Goal: Task Accomplishment & Management: Manage account settings

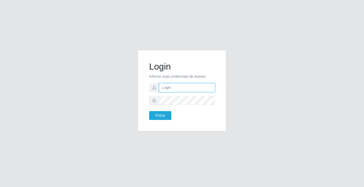
click at [176, 89] on input "text" at bounding box center [187, 87] width 56 height 9
type input "paulo@ideal"
click at [162, 114] on button "Entrar" at bounding box center [160, 115] width 22 height 9
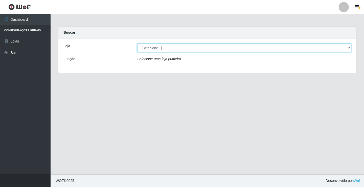
click at [171, 50] on select "[Selecione...] Ideal - Conceição" at bounding box center [244, 47] width 214 height 9
select select "231"
click at [137, 43] on select "[Selecione...] Ideal - Conceição" at bounding box center [244, 47] width 214 height 9
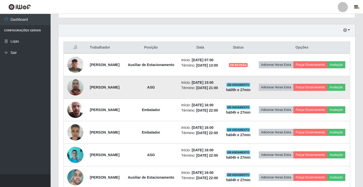
scroll to position [177, 0]
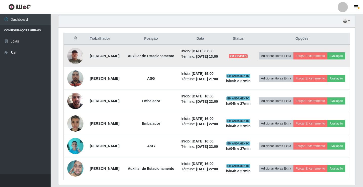
click at [74, 55] on img at bounding box center [75, 55] width 16 height 21
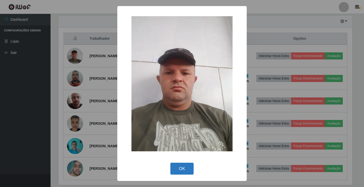
click at [185, 166] on button "OK" at bounding box center [182, 169] width 24 height 12
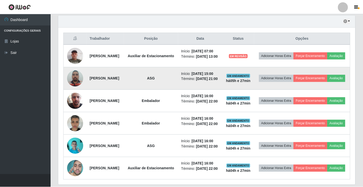
scroll to position [105, 296]
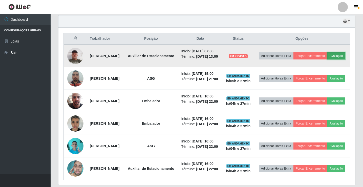
click at [327, 59] on button "Avaliação" at bounding box center [336, 55] width 18 height 7
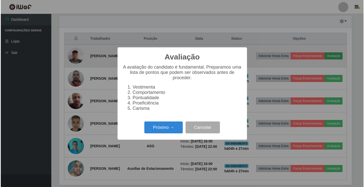
scroll to position [105, 294]
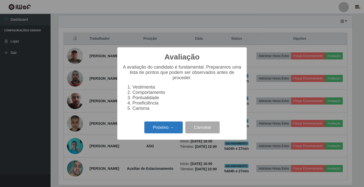
click at [178, 125] on button "Próximo →" at bounding box center [163, 127] width 38 height 12
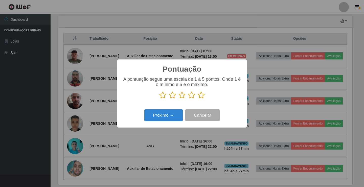
scroll to position [252660, 252471]
click at [201, 96] on icon at bounding box center [201, 95] width 7 height 8
click at [198, 99] on input "radio" at bounding box center [198, 99] width 0 height 0
click at [178, 113] on button "Próximo →" at bounding box center [163, 115] width 38 height 12
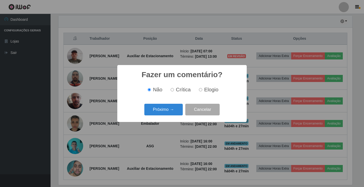
click at [178, 113] on button "Próximo →" at bounding box center [163, 110] width 38 height 12
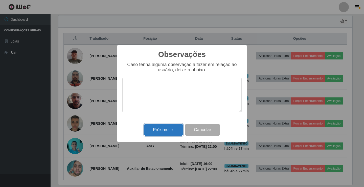
click at [178, 129] on button "Próximo →" at bounding box center [163, 130] width 38 height 12
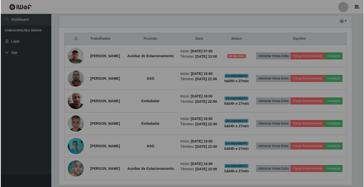
scroll to position [105, 296]
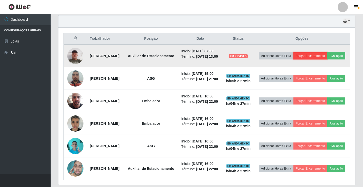
click at [327, 54] on button "Forçar Encerramento" at bounding box center [310, 55] width 34 height 7
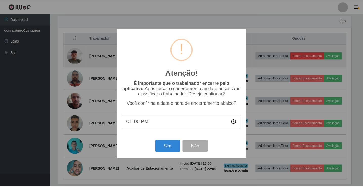
scroll to position [105, 294]
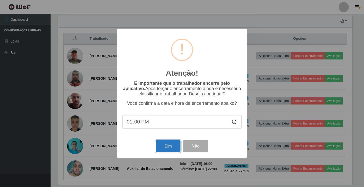
click at [162, 151] on button "Sim" at bounding box center [168, 146] width 25 height 12
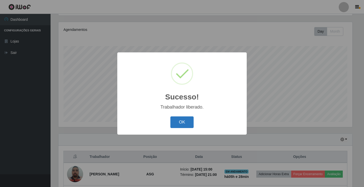
click at [189, 121] on button "OK" at bounding box center [182, 122] width 24 height 12
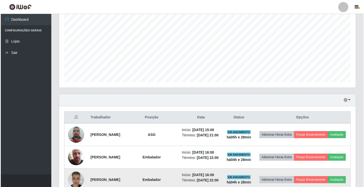
scroll to position [135, 0]
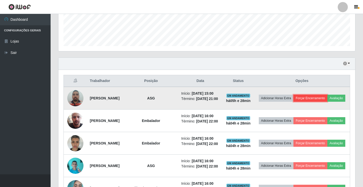
click at [327, 97] on button "Forçar Encerramento" at bounding box center [310, 98] width 34 height 7
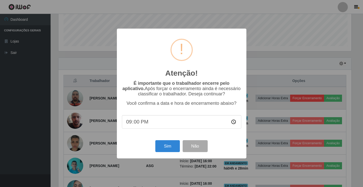
scroll to position [105, 294]
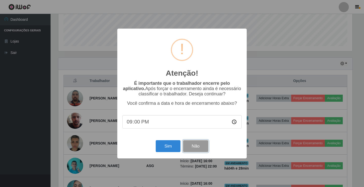
click at [204, 147] on button "Não" at bounding box center [195, 146] width 25 height 12
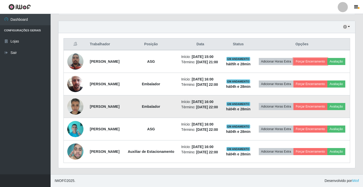
scroll to position [185, 0]
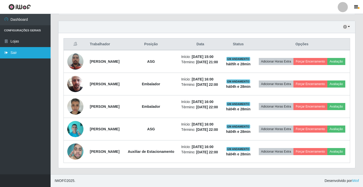
click at [14, 52] on link "Sair" at bounding box center [25, 52] width 51 height 11
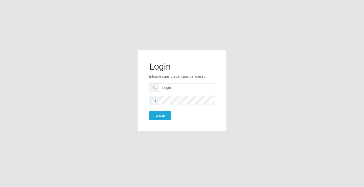
click at [112, 41] on div "Login Informe suas credenciais de acesso Entrar" at bounding box center [182, 93] width 364 height 187
click at [171, 87] on input "text" at bounding box center [187, 87] width 56 height 9
type input "william@ideal"
click at [149, 111] on button "Entrar" at bounding box center [160, 115] width 22 height 9
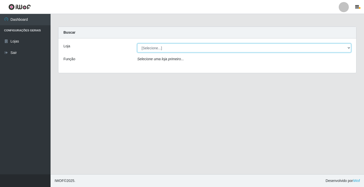
click at [171, 49] on select "[Selecione...] Ideal - Conceição" at bounding box center [244, 47] width 214 height 9
select select "231"
click at [137, 43] on select "[Selecione...] Ideal - Conceição" at bounding box center [244, 47] width 214 height 9
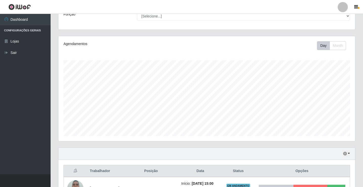
scroll to position [152, 0]
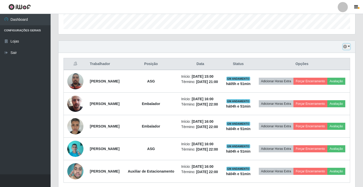
click at [349, 47] on button "button" at bounding box center [346, 47] width 7 height 6
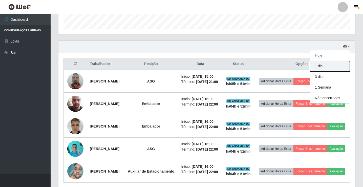
click at [331, 68] on button "1 dia" at bounding box center [330, 66] width 40 height 11
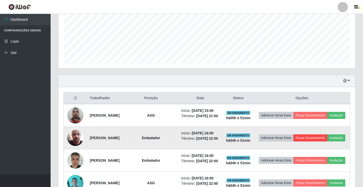
scroll to position [115, 0]
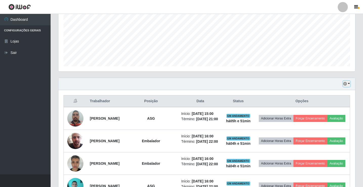
click at [348, 83] on button "button" at bounding box center [346, 84] width 7 height 6
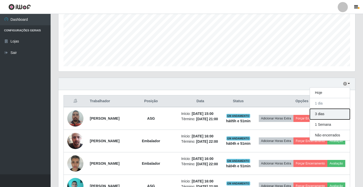
click at [330, 113] on button "3 dias" at bounding box center [330, 114] width 40 height 11
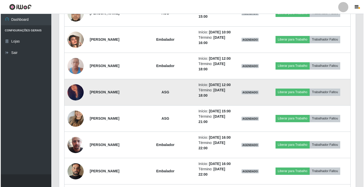
scroll to position [418, 0]
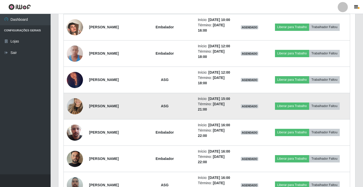
click at [79, 121] on img at bounding box center [75, 106] width 16 height 29
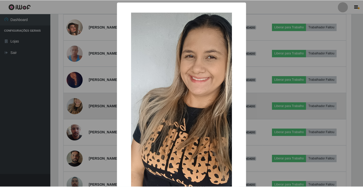
scroll to position [105, 294]
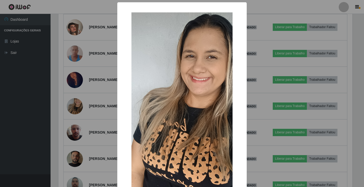
click at [79, 165] on div "× OK Cancel" at bounding box center [182, 93] width 364 height 187
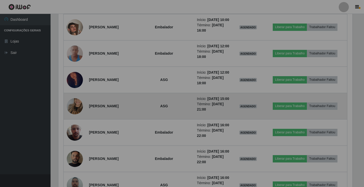
scroll to position [105, 296]
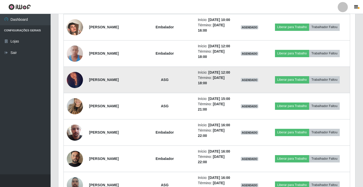
click at [78, 95] on img at bounding box center [75, 80] width 16 height 30
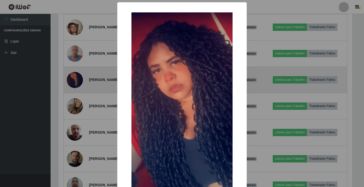
scroll to position [217, 0]
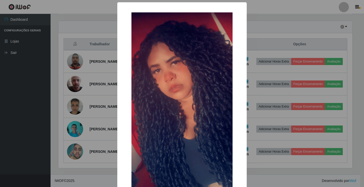
click at [78, 140] on div "× OK Cancel" at bounding box center [182, 93] width 364 height 187
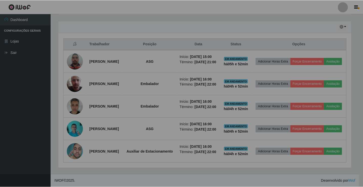
scroll to position [105, 296]
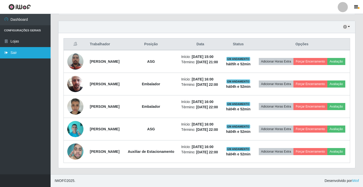
click at [10, 51] on link "Sair" at bounding box center [25, 52] width 51 height 11
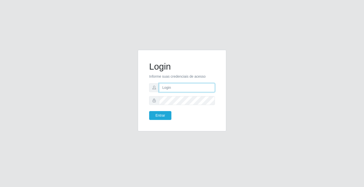
click at [191, 89] on input "text" at bounding box center [187, 87] width 56 height 9
click at [190, 88] on input "jessica@ideal" at bounding box center [187, 87] width 56 height 9
type input "jessica@idea"
drag, startPoint x: 191, startPoint y: 85, endPoint x: 122, endPoint y: 92, distance: 69.3
click at [122, 92] on div "Login Informe suas credenciais de acesso jessica@idea Entrar" at bounding box center [182, 93] width 288 height 87
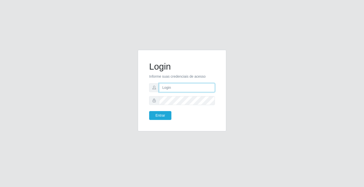
click at [193, 88] on input "text" at bounding box center [187, 87] width 56 height 9
type input "william@ideal"
click at [149, 111] on button "Entrar" at bounding box center [160, 115] width 22 height 9
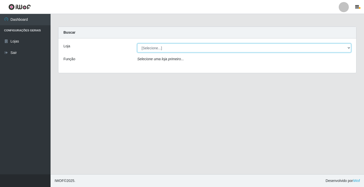
click at [188, 47] on select "[Selecione...] Ideal - Conceição" at bounding box center [244, 47] width 214 height 9
select select "231"
click at [137, 43] on select "[Selecione...] Ideal - Conceição" at bounding box center [244, 47] width 214 height 9
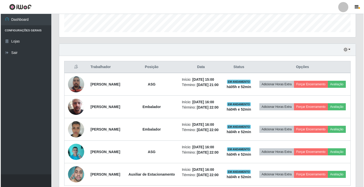
scroll to position [152, 0]
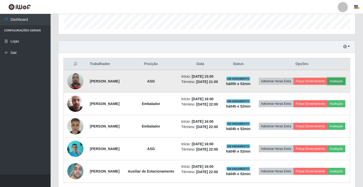
drag, startPoint x: 312, startPoint y: 86, endPoint x: 314, endPoint y: 86, distance: 2.5
click at [327, 85] on button "Avaliação" at bounding box center [336, 81] width 18 height 7
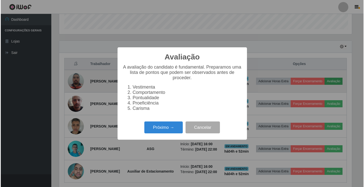
scroll to position [105, 294]
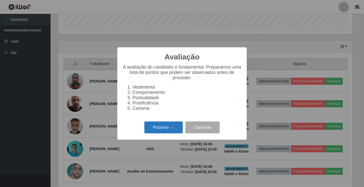
click at [161, 132] on button "Próximo →" at bounding box center [163, 127] width 38 height 12
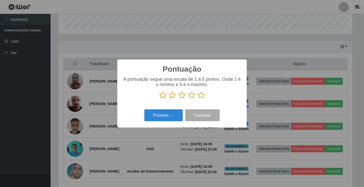
scroll to position [252660, 252471]
click at [199, 95] on icon at bounding box center [201, 95] width 7 height 8
click at [198, 99] on input "radio" at bounding box center [198, 99] width 0 height 0
click at [178, 112] on button "Próximo →" at bounding box center [163, 115] width 38 height 12
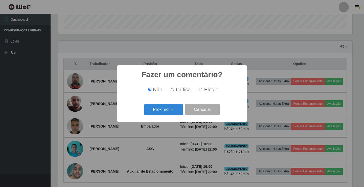
click at [178, 112] on button "Próximo →" at bounding box center [163, 110] width 38 height 12
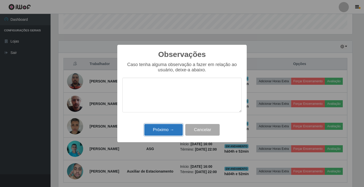
click at [166, 133] on button "Próximo →" at bounding box center [163, 130] width 38 height 12
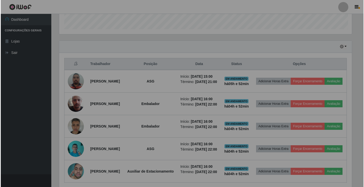
scroll to position [105, 296]
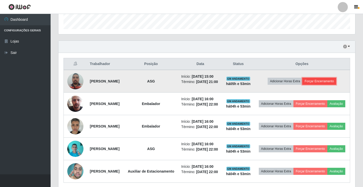
click at [327, 85] on button "Forçar Encerramento" at bounding box center [319, 81] width 34 height 7
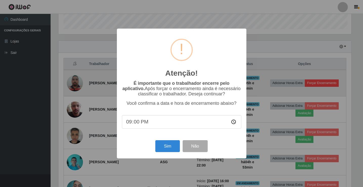
scroll to position [105, 294]
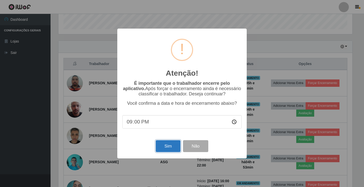
click at [164, 148] on button "Sim" at bounding box center [168, 146] width 25 height 12
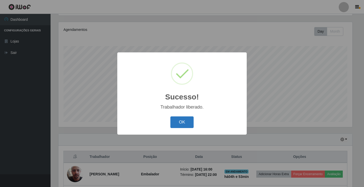
click at [183, 121] on button "OK" at bounding box center [182, 122] width 24 height 12
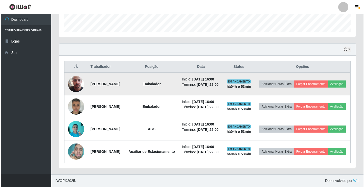
scroll to position [160, 0]
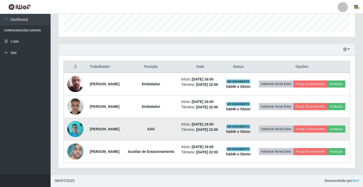
click at [74, 129] on img at bounding box center [75, 128] width 16 height 21
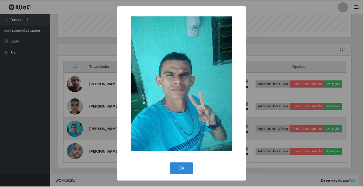
scroll to position [105, 294]
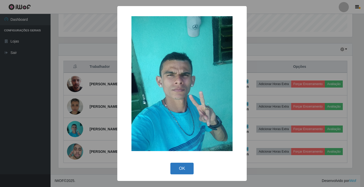
click at [188, 166] on button "OK" at bounding box center [182, 169] width 24 height 12
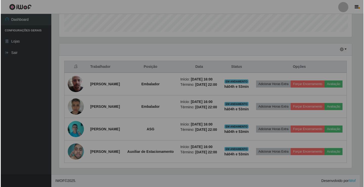
scroll to position [105, 296]
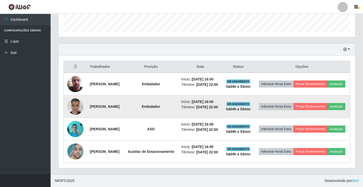
click at [75, 101] on img at bounding box center [75, 106] width 16 height 21
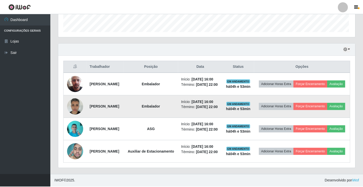
scroll to position [105, 294]
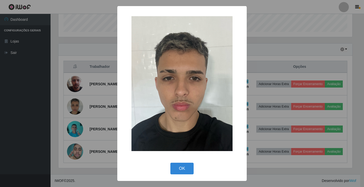
click at [77, 106] on div "× OK Cancel" at bounding box center [182, 93] width 364 height 187
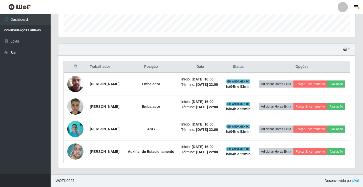
scroll to position [105, 296]
click at [15, 50] on link "Sair" at bounding box center [25, 52] width 51 height 11
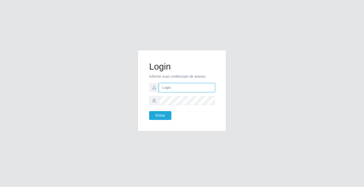
click at [172, 87] on input "text" at bounding box center [187, 87] width 56 height 9
type input "william@ideal"
click at [149, 111] on button "Entrar" at bounding box center [160, 115] width 22 height 9
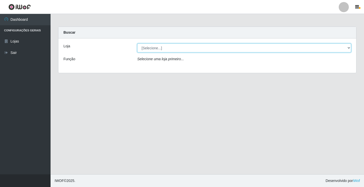
click at [205, 48] on select "[Selecione...] Ideal - Conceição" at bounding box center [244, 47] width 214 height 9
select select "231"
click at [137, 43] on select "[Selecione...] Ideal - Conceição" at bounding box center [244, 47] width 214 height 9
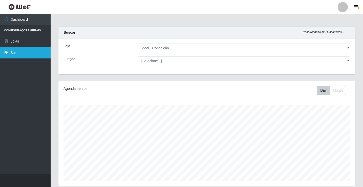
click at [14, 52] on link "Sair" at bounding box center [25, 52] width 51 height 11
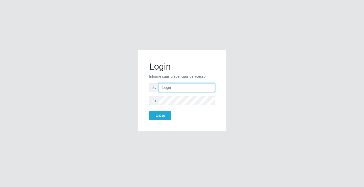
click at [165, 90] on input "text" at bounding box center [187, 87] width 56 height 9
type input "paulo@ideal"
click at [163, 115] on button "Entrar" at bounding box center [160, 115] width 22 height 9
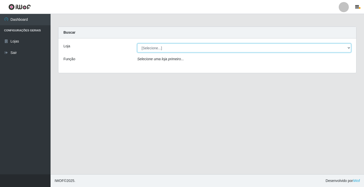
click at [165, 48] on select "[Selecione...] Ideal - Conceição" at bounding box center [244, 47] width 214 height 9
select select "231"
click at [137, 43] on select "[Selecione...] Ideal - Conceição" at bounding box center [244, 47] width 214 height 9
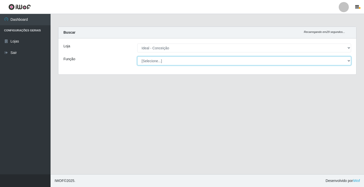
click at [163, 61] on select "[Selecione...] ASG ASG + ASG ++ Auxiliar de Estacionamento Auxiliar de Estacion…" at bounding box center [244, 60] width 214 height 9
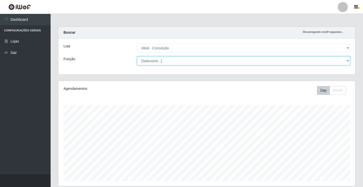
scroll to position [105, 296]
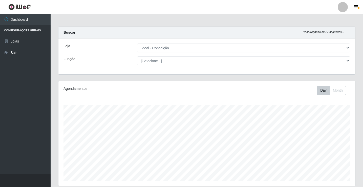
click at [126, 59] on div "Função" at bounding box center [97, 60] width 74 height 9
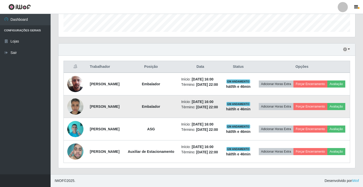
scroll to position [164, 0]
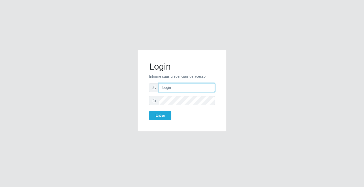
click at [196, 90] on input "text" at bounding box center [187, 87] width 56 height 9
type input "william@ideal"
click at [149, 111] on button "Entrar" at bounding box center [160, 115] width 22 height 9
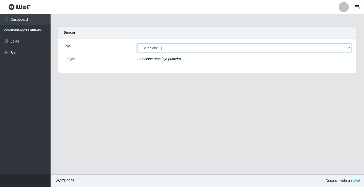
click at [225, 47] on select "[Selecione...] Ideal - Conceição" at bounding box center [244, 47] width 214 height 9
select select "231"
click at [137, 43] on select "[Selecione...] Ideal - Conceição" at bounding box center [244, 47] width 214 height 9
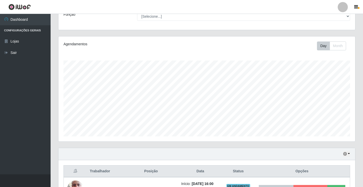
scroll to position [126, 0]
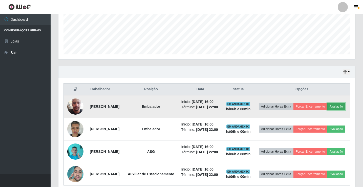
click at [327, 110] on button "Avaliação" at bounding box center [336, 106] width 18 height 7
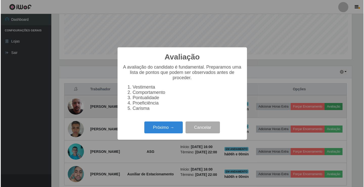
scroll to position [105, 294]
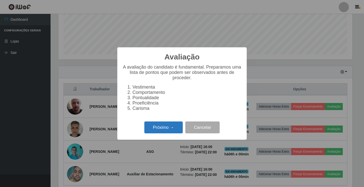
click at [162, 131] on button "Próximo →" at bounding box center [163, 127] width 38 height 12
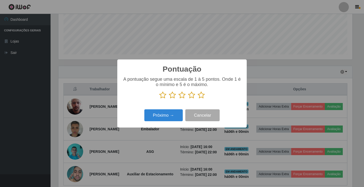
scroll to position [252660, 252471]
click at [202, 96] on icon at bounding box center [201, 95] width 7 height 8
click at [198, 99] on input "radio" at bounding box center [198, 99] width 0 height 0
click at [174, 118] on button "Próximo →" at bounding box center [163, 115] width 38 height 12
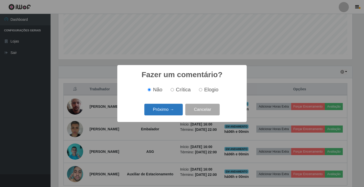
click at [173, 112] on button "Próximo →" at bounding box center [163, 110] width 38 height 12
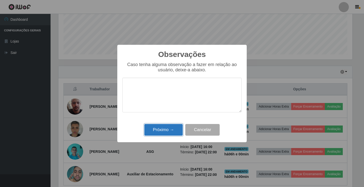
click at [168, 127] on button "Próximo →" at bounding box center [163, 130] width 38 height 12
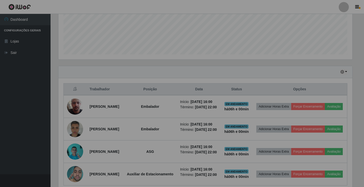
scroll to position [105, 296]
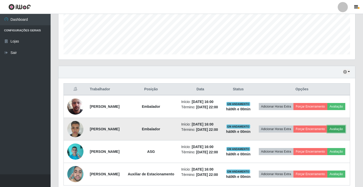
click at [327, 132] on button "Avaliação" at bounding box center [336, 128] width 18 height 7
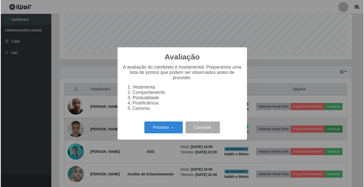
scroll to position [105, 294]
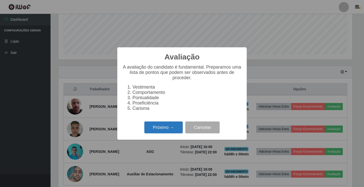
click at [173, 132] on button "Próximo →" at bounding box center [163, 127] width 38 height 12
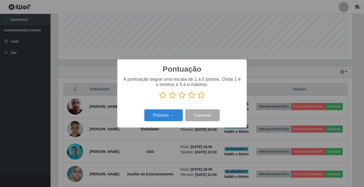
scroll to position [252660, 252471]
click at [203, 97] on icon at bounding box center [201, 95] width 7 height 8
click at [198, 99] on input "radio" at bounding box center [198, 99] width 0 height 0
click at [180, 116] on button "Próximo →" at bounding box center [163, 115] width 38 height 12
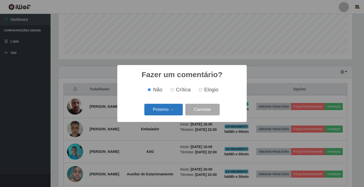
click at [180, 113] on button "Próximo →" at bounding box center [163, 110] width 38 height 12
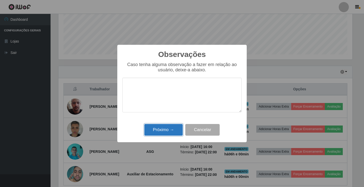
click at [177, 130] on button "Próximo →" at bounding box center [163, 130] width 38 height 12
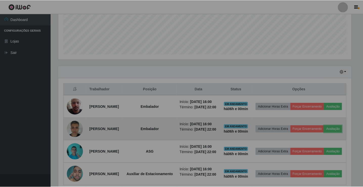
scroll to position [105, 296]
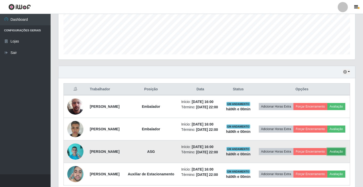
click at [327, 155] on button "Avaliação" at bounding box center [336, 151] width 18 height 7
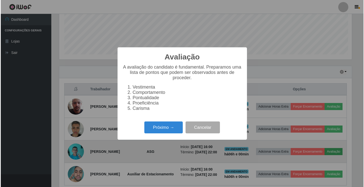
scroll to position [105, 294]
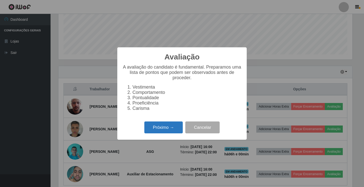
click at [167, 132] on button "Próximo →" at bounding box center [163, 127] width 38 height 12
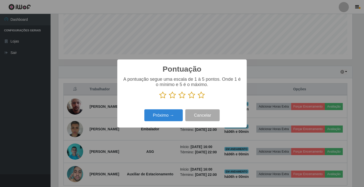
click at [199, 96] on icon at bounding box center [201, 95] width 7 height 8
click at [198, 99] on input "radio" at bounding box center [198, 99] width 0 height 0
click at [174, 112] on button "Próximo →" at bounding box center [163, 115] width 38 height 12
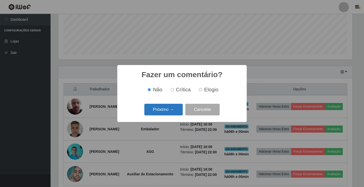
click at [178, 109] on button "Próximo →" at bounding box center [163, 110] width 38 height 12
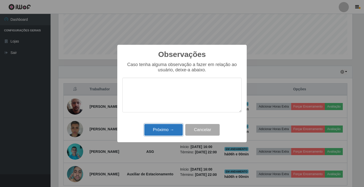
click at [164, 129] on button "Próximo →" at bounding box center [163, 130] width 38 height 12
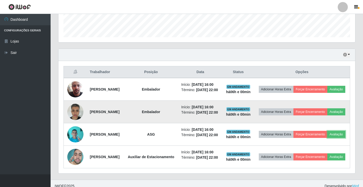
scroll to position [164, 0]
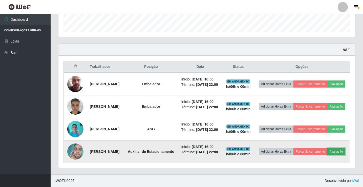
click at [327, 152] on button "Avaliação" at bounding box center [336, 151] width 18 height 7
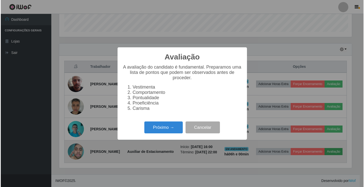
scroll to position [105, 294]
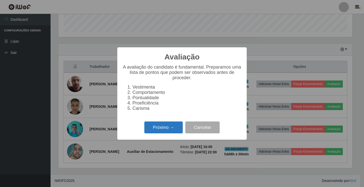
click at [165, 132] on button "Próximo →" at bounding box center [163, 127] width 38 height 12
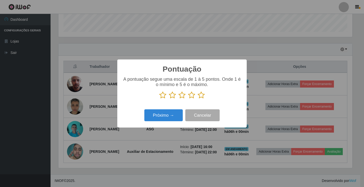
click at [200, 97] on icon at bounding box center [201, 95] width 7 height 8
click at [198, 99] on input "radio" at bounding box center [198, 99] width 0 height 0
click at [175, 115] on button "Próximo →" at bounding box center [163, 115] width 38 height 12
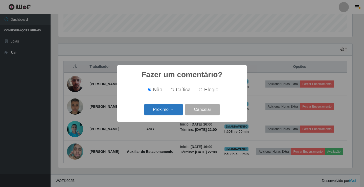
click at [175, 109] on button "Próximo →" at bounding box center [163, 110] width 38 height 12
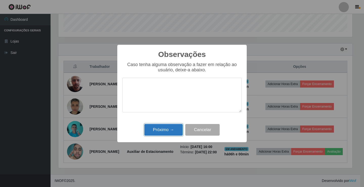
click at [171, 127] on button "Próximo →" at bounding box center [163, 130] width 38 height 12
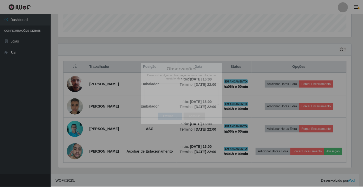
scroll to position [0, 0]
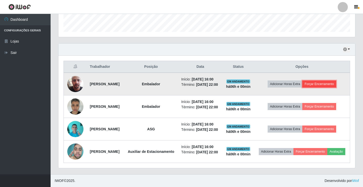
click at [312, 80] on button "Forçar Encerramento" at bounding box center [319, 83] width 34 height 7
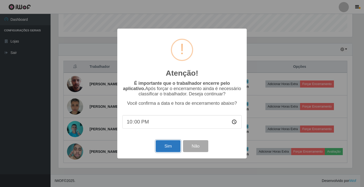
click at [168, 146] on button "Sim" at bounding box center [168, 146] width 25 height 12
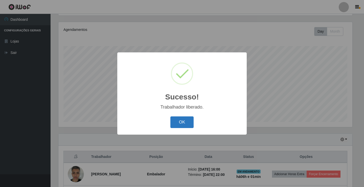
click at [189, 124] on button "OK" at bounding box center [182, 122] width 24 height 12
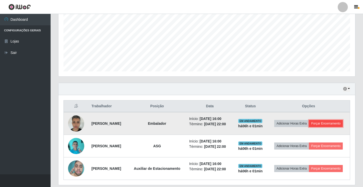
click at [318, 125] on button "Forçar Encerramento" at bounding box center [326, 123] width 34 height 7
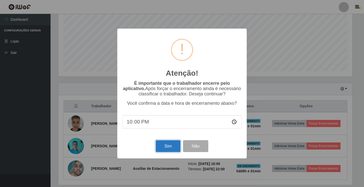
click at [176, 148] on button "Sim" at bounding box center [168, 146] width 25 height 12
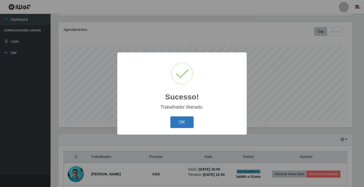
click at [186, 119] on button "OK" at bounding box center [182, 122] width 24 height 12
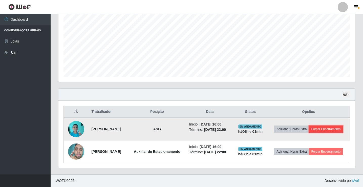
click at [324, 127] on button "Forçar Encerramento" at bounding box center [326, 128] width 34 height 7
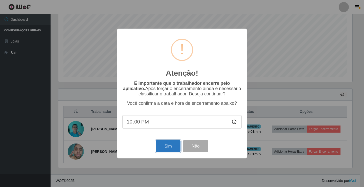
click at [165, 147] on button "Sim" at bounding box center [168, 146] width 25 height 12
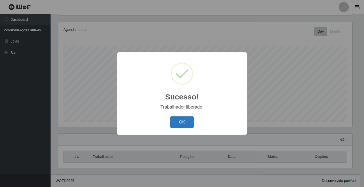
click at [172, 124] on button "OK" at bounding box center [182, 122] width 24 height 12
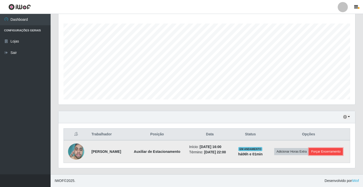
click at [332, 152] on button "Forçar Encerramento" at bounding box center [326, 151] width 34 height 7
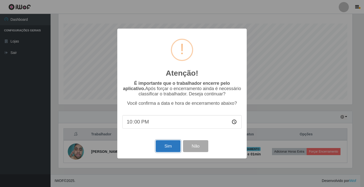
click at [165, 148] on button "Sim" at bounding box center [168, 146] width 25 height 12
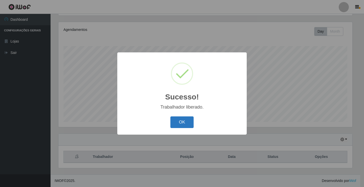
click at [184, 123] on button "OK" at bounding box center [182, 122] width 24 height 12
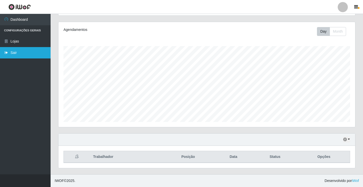
click at [19, 51] on link "Sair" at bounding box center [25, 52] width 51 height 11
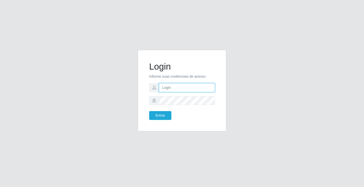
click at [177, 89] on input "text" at bounding box center [187, 87] width 56 height 9
type input "paulo@ideal"
click at [149, 111] on button "Entrar" at bounding box center [160, 115] width 22 height 9
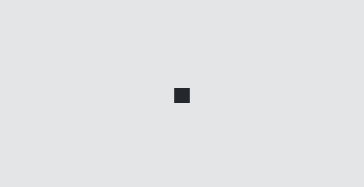
click at [165, 114] on main at bounding box center [207, 94] width 313 height 160
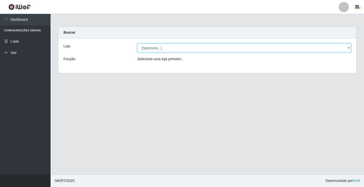
click at [174, 48] on select "[Selecione...] Ideal - Conceição" at bounding box center [244, 47] width 214 height 9
select select "231"
click at [137, 43] on select "[Selecione...] Ideal - Conceição" at bounding box center [244, 47] width 214 height 9
